Goal: Task Accomplishment & Management: Use online tool/utility

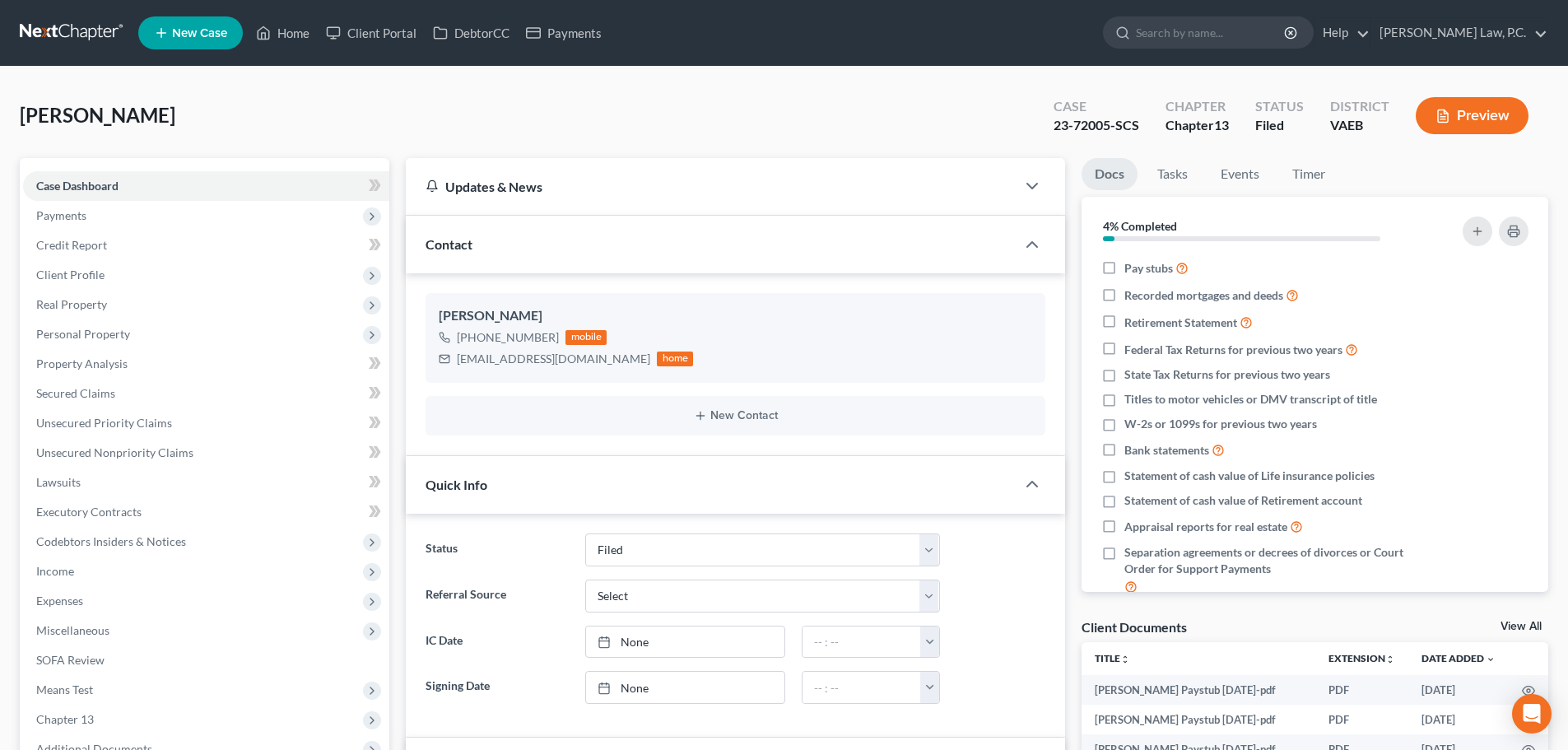
select select "6"
click at [1218, 37] on input "search" at bounding box center [1211, 32] width 150 height 30
type input "Jones"
click at [1281, 36] on input "Jones" at bounding box center [1211, 32] width 150 height 30
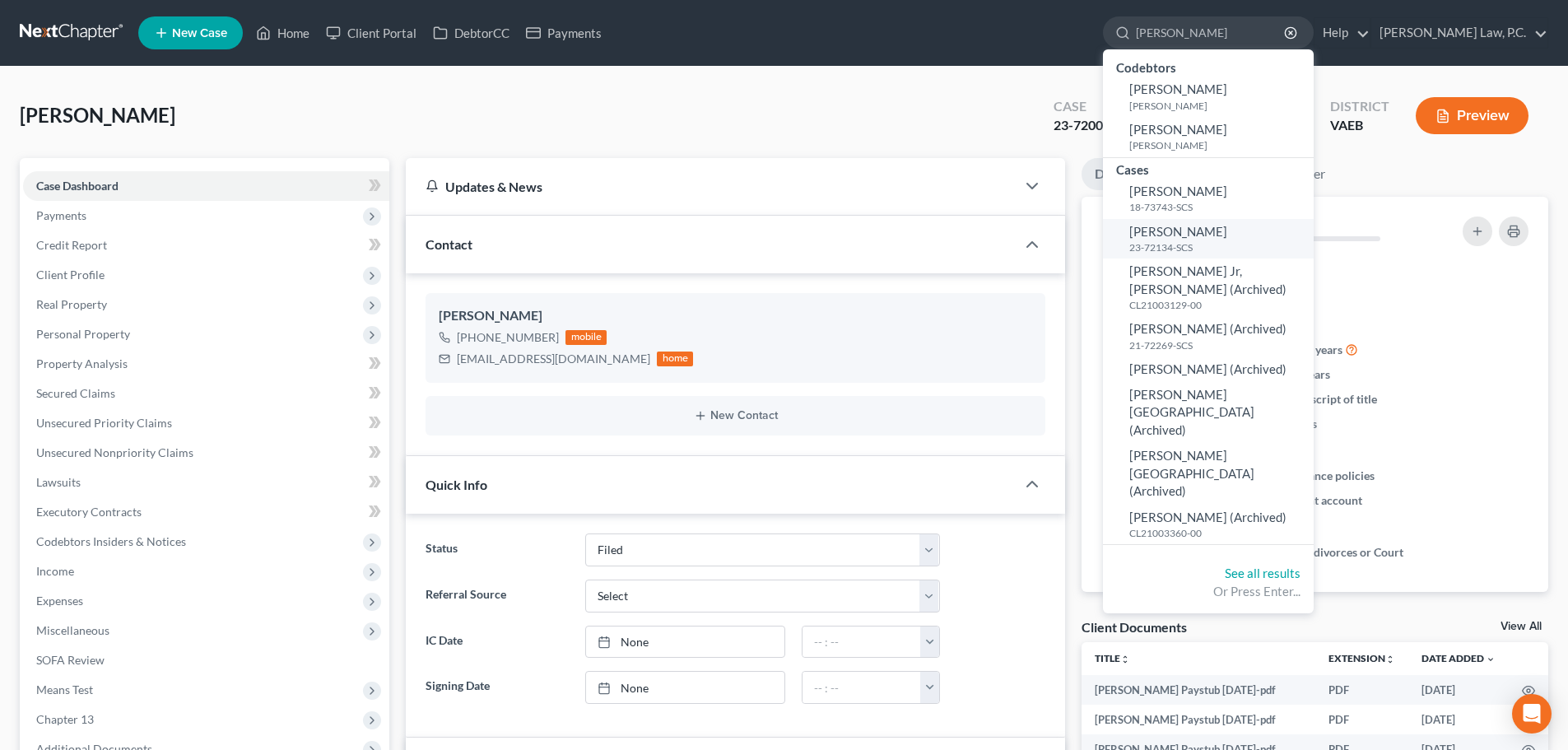
click at [1227, 238] on span "Jones, Michael" at bounding box center [1179, 231] width 98 height 15
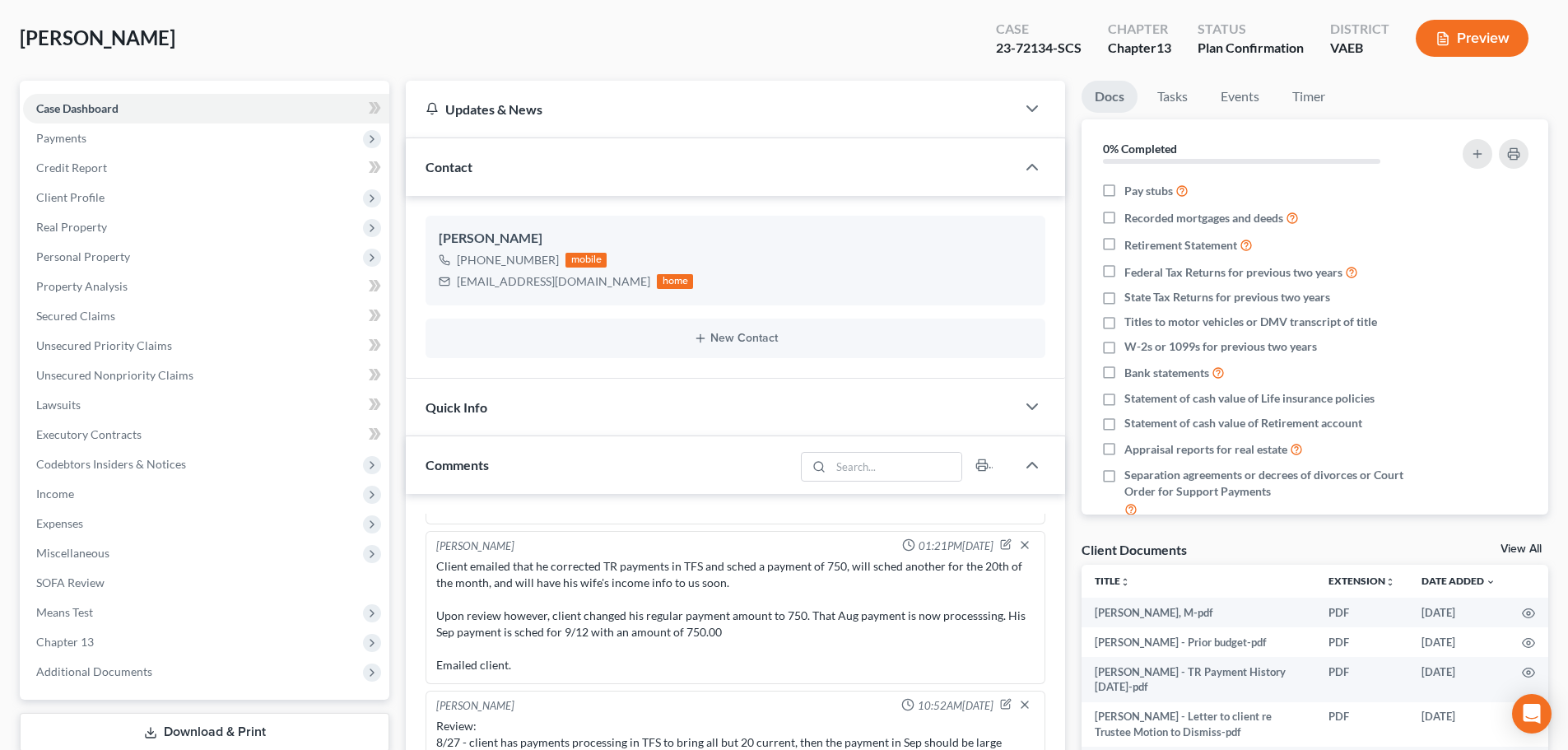
scroll to position [329, 0]
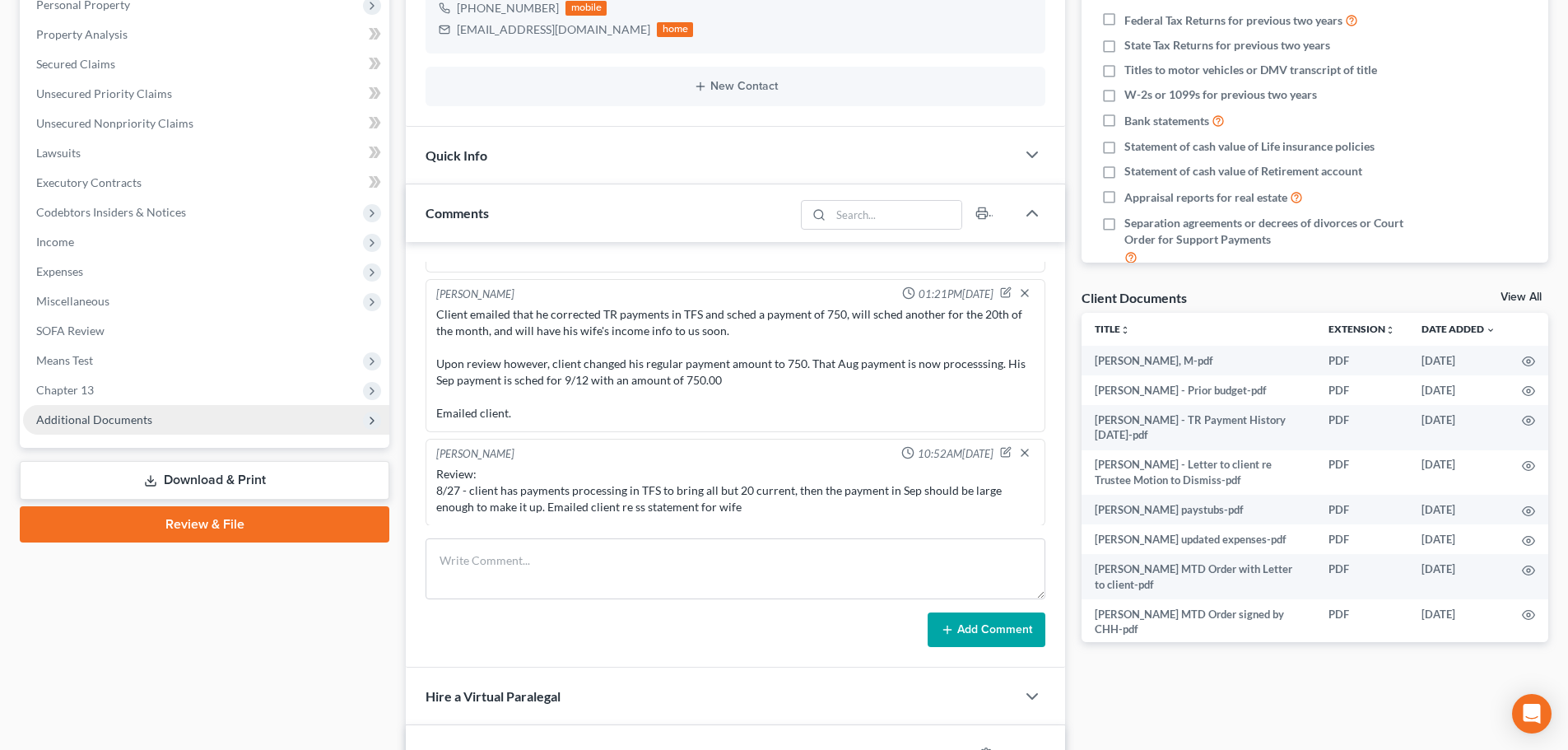
click at [113, 424] on span "Additional Documents" at bounding box center [94, 419] width 116 height 14
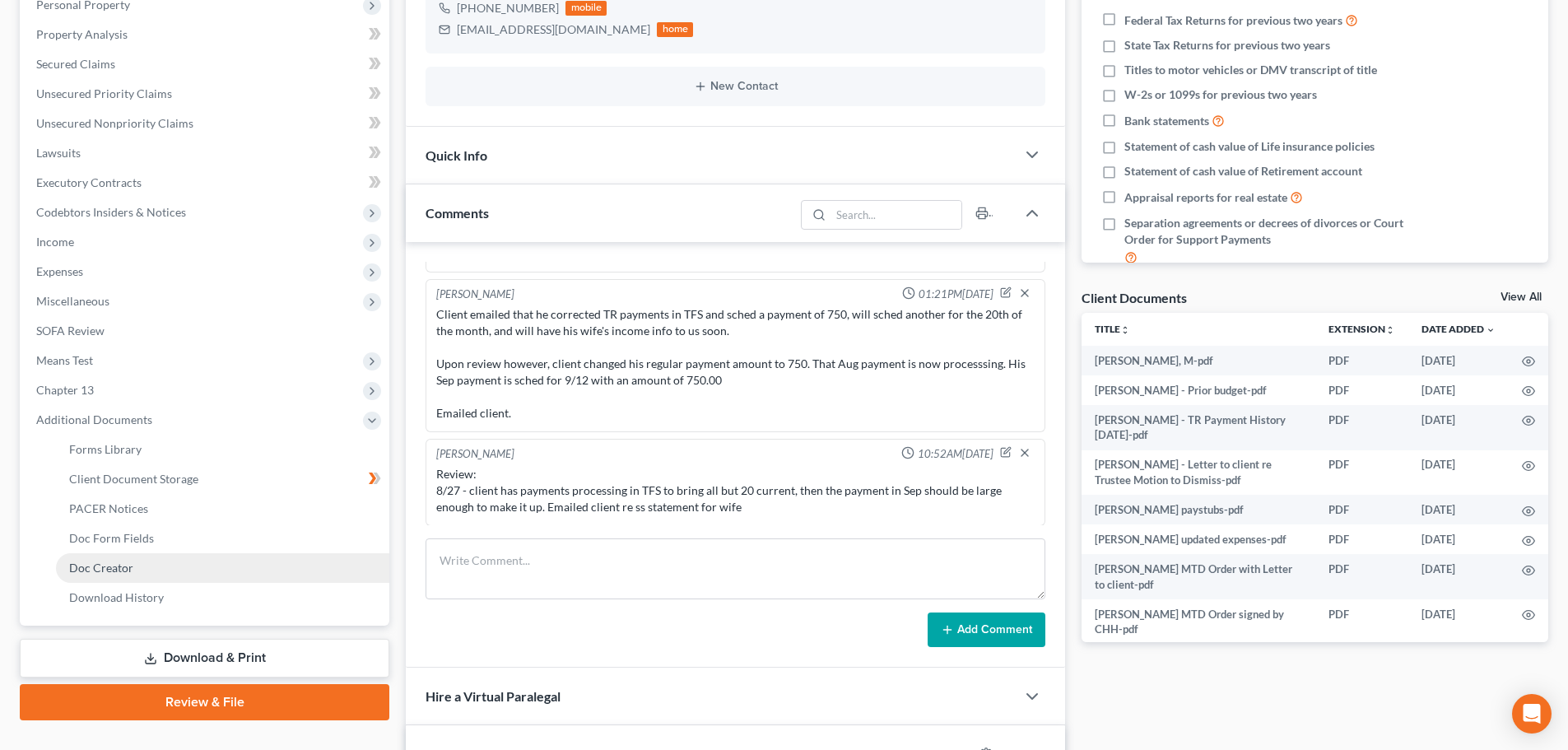
click at [134, 573] on link "Doc Creator" at bounding box center [222, 568] width 333 height 30
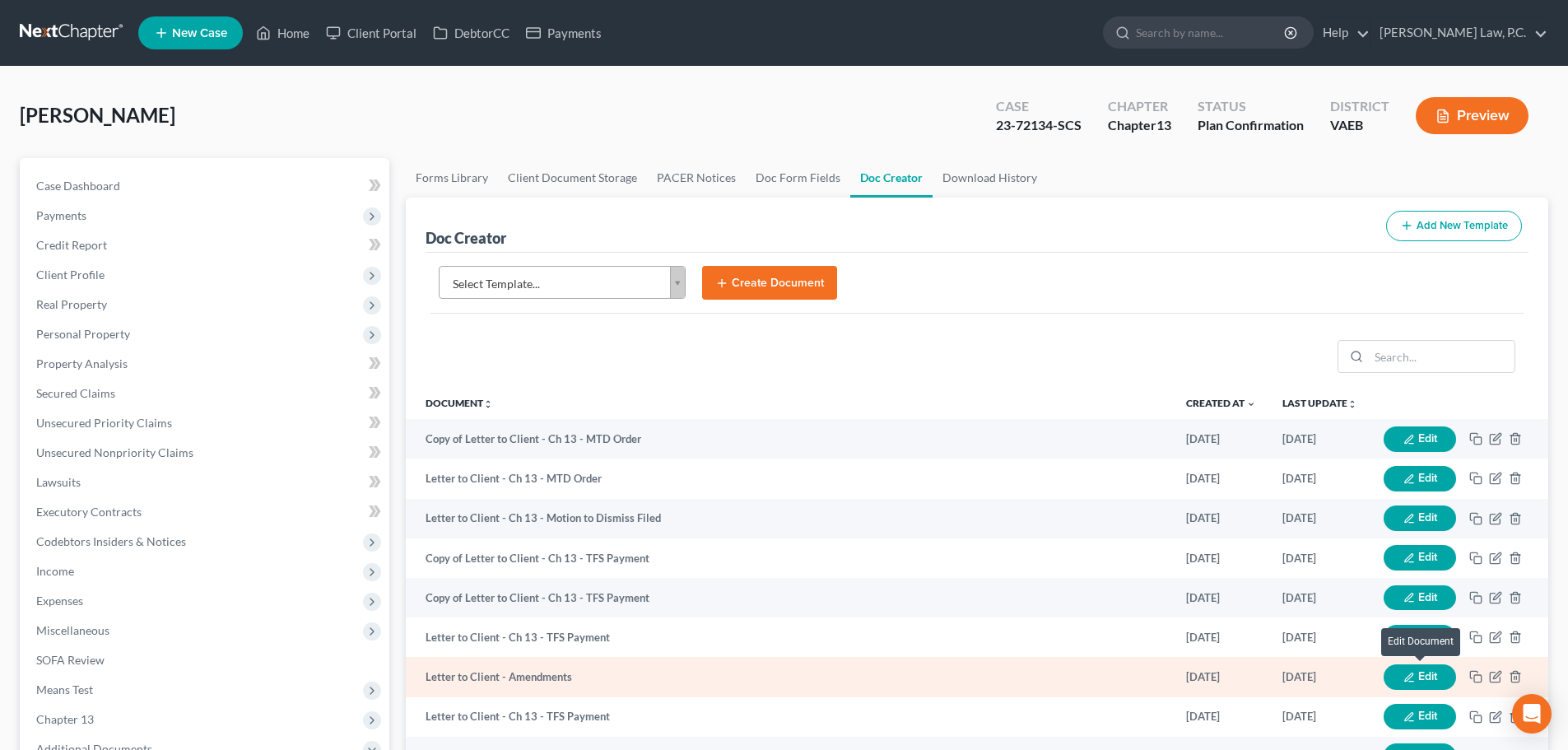
click at [1433, 675] on button "Edit" at bounding box center [1420, 677] width 73 height 26
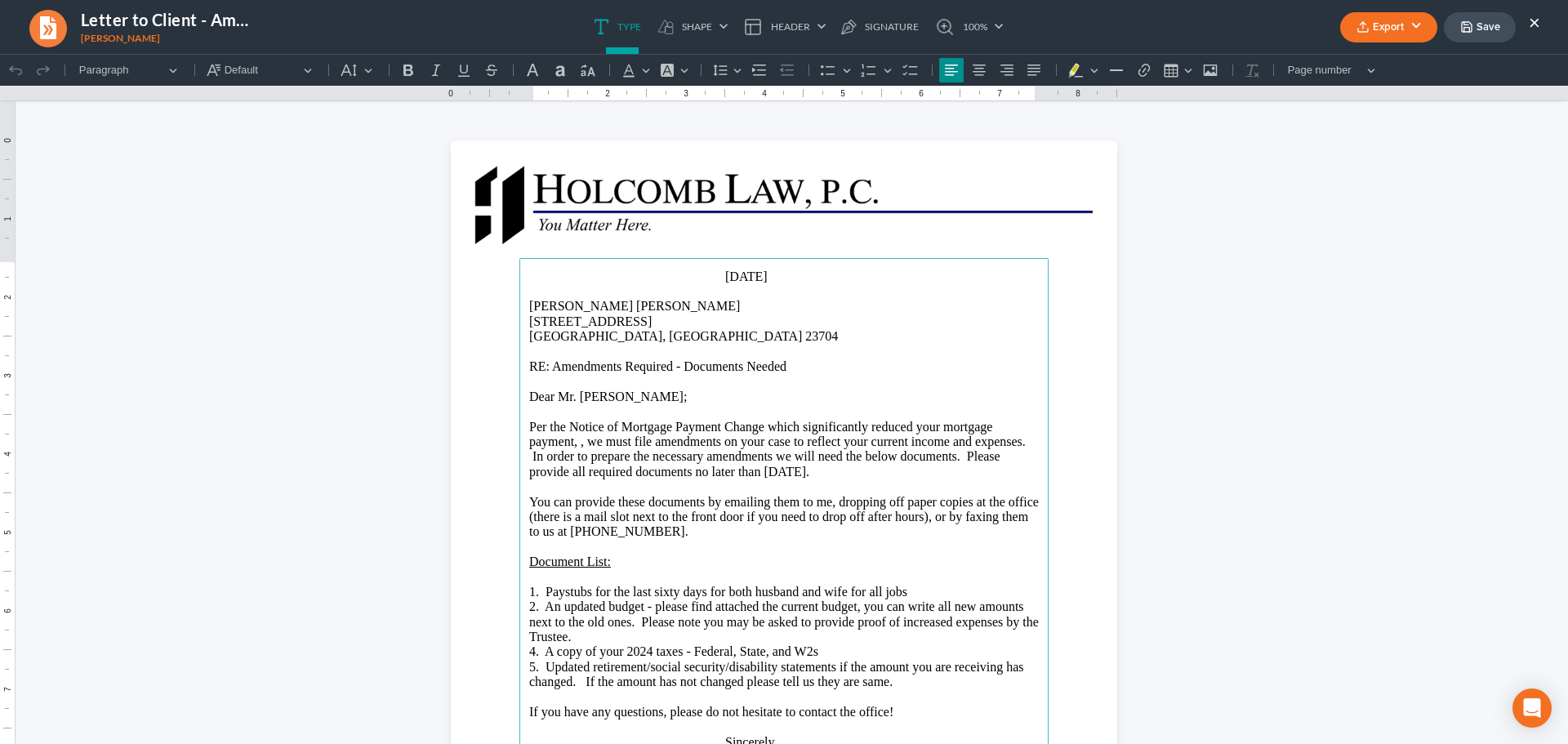
click at [1535, 22] on button "×" at bounding box center [1534, 23] width 12 height 20
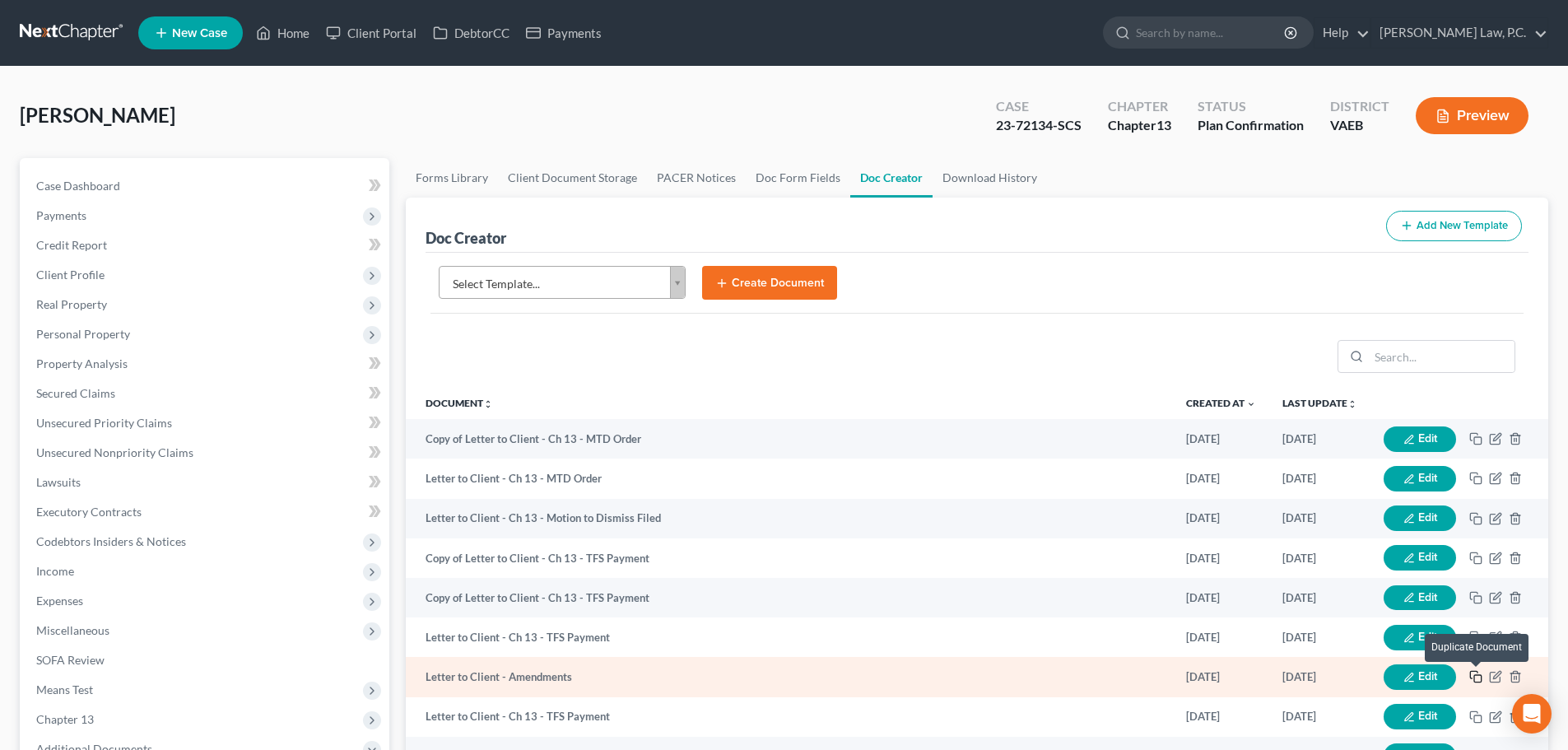
click at [1476, 676] on rect "button" at bounding box center [1478, 679] width 7 height 7
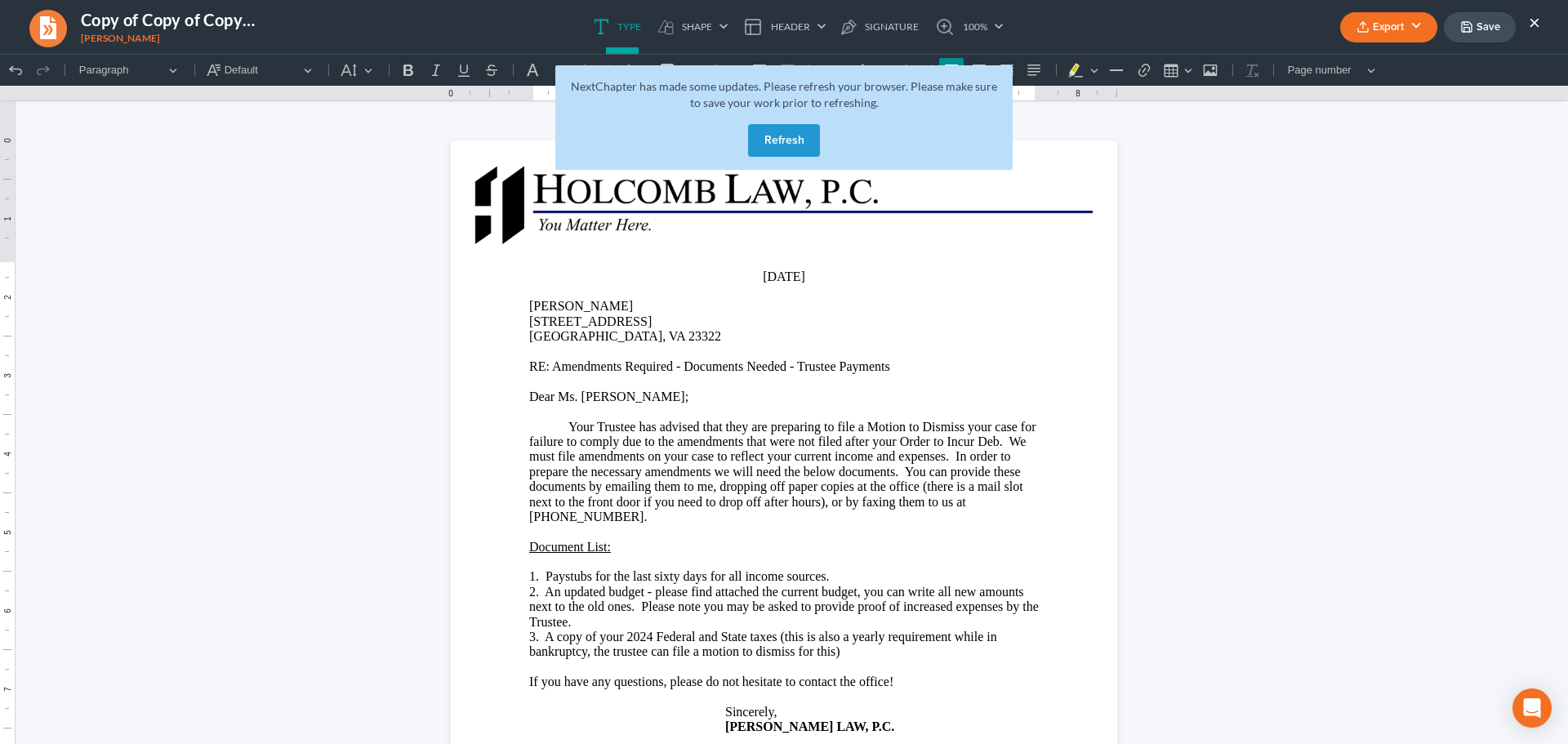
scroll to position [298, 0]
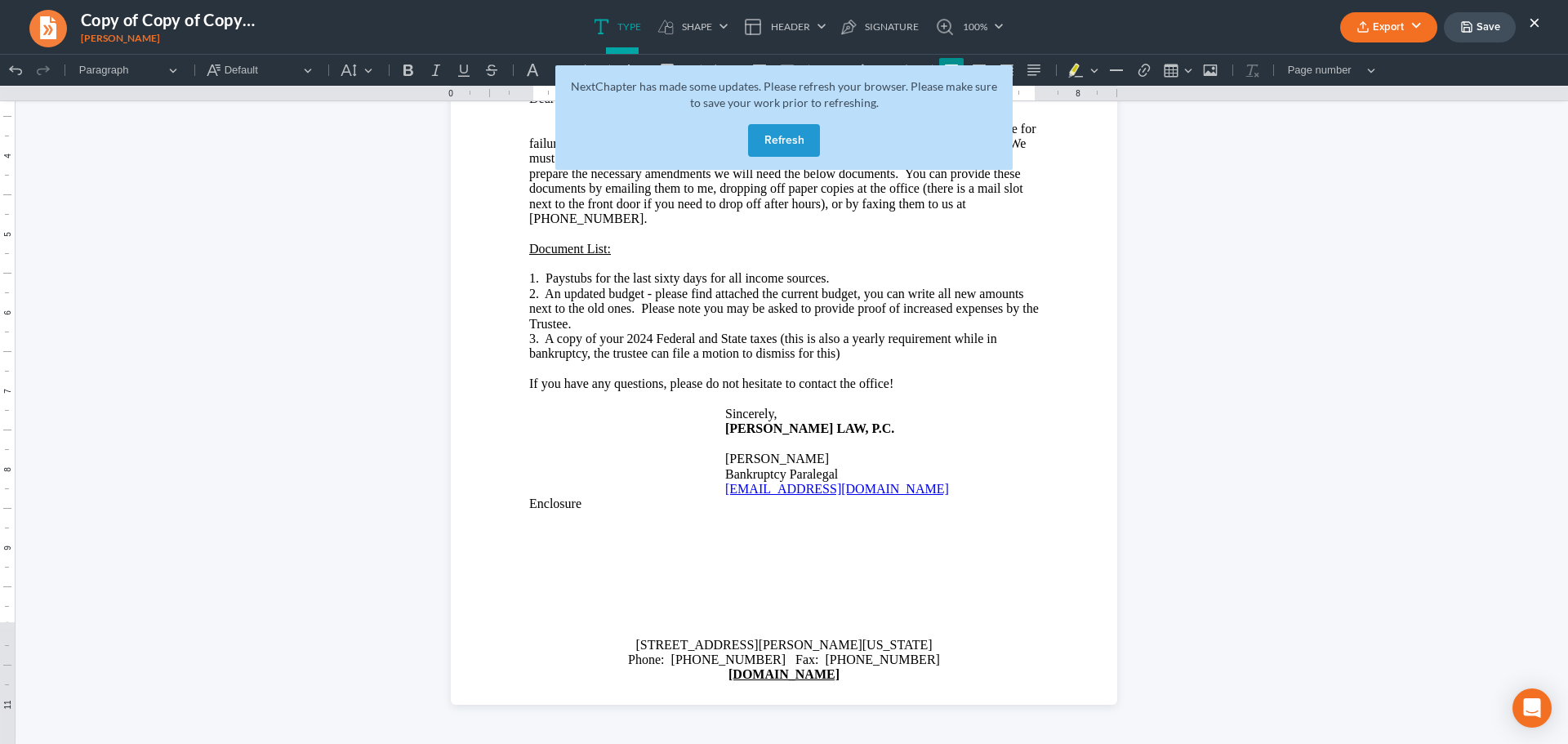
click at [775, 148] on button "Refresh" at bounding box center [784, 140] width 72 height 33
